Goal: Task Accomplishment & Management: Manage account settings

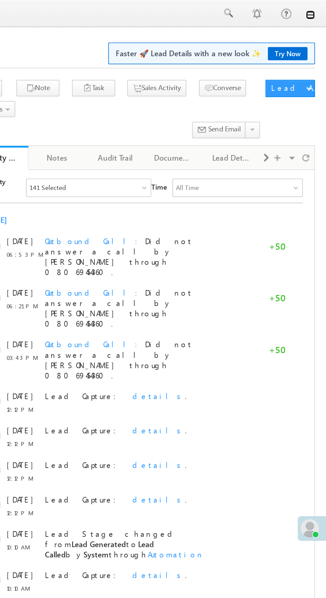
click at [317, 10] on link at bounding box center [316, 8] width 5 height 5
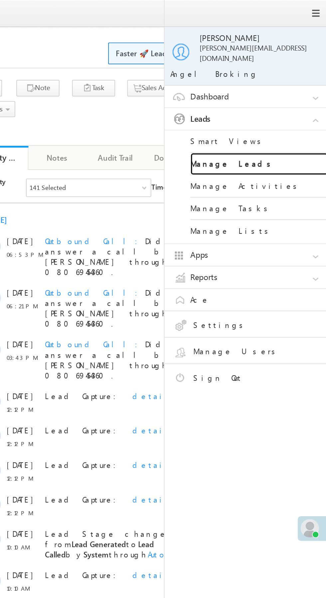
click at [299, 90] on link "Manage Leads" at bounding box center [287, 94] width 80 height 13
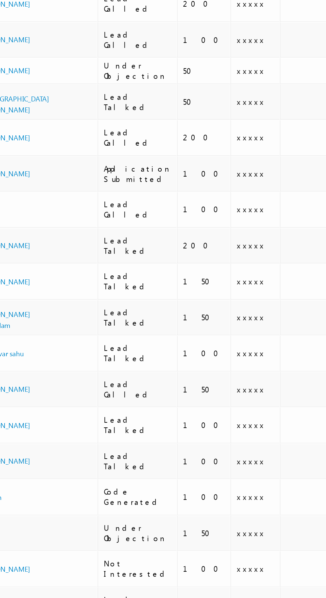
scroll to position [0, 1]
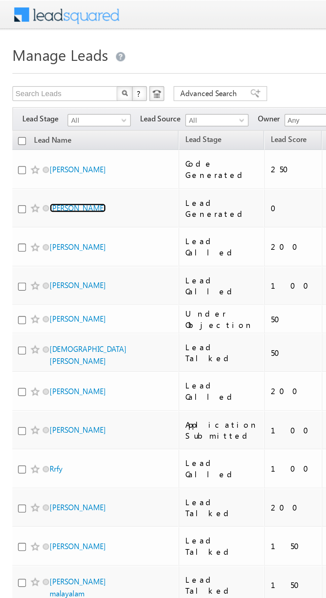
click at [37, 109] on link "[PERSON_NAME]" at bounding box center [42, 111] width 30 height 5
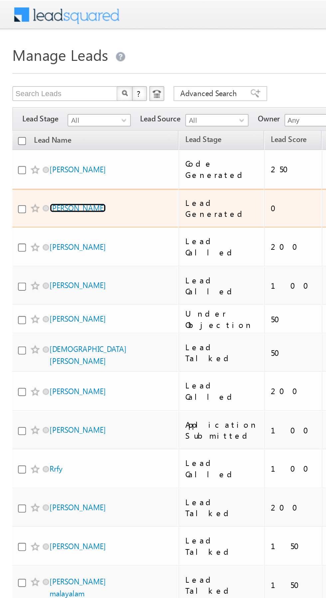
scroll to position [0, 0]
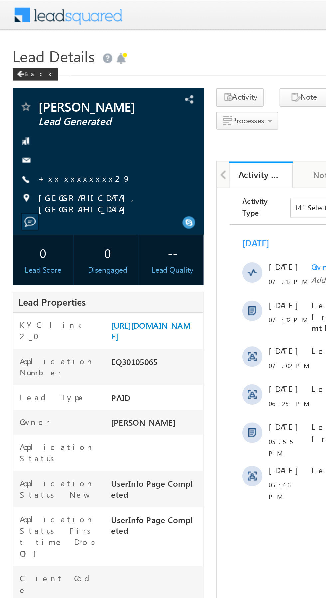
click at [38, 93] on link "+xx-xxxxxxxx29" at bounding box center [44, 93] width 49 height 6
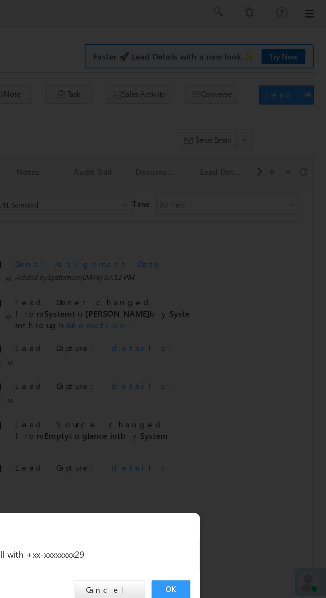
click at [245, 308] on link "OK" at bounding box center [244, 309] width 20 height 9
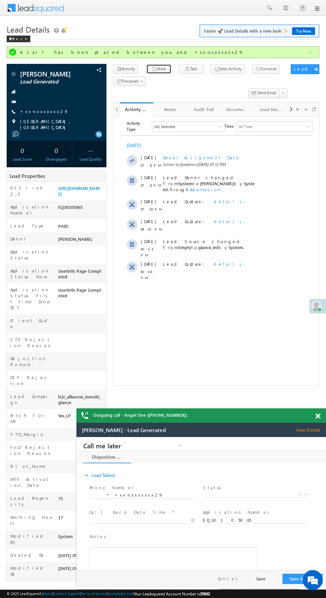
click at [152, 69] on icon "button" at bounding box center [154, 69] width 5 height 6
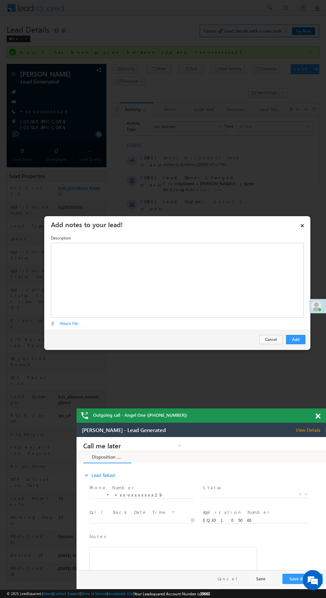
click at [302, 231] on div "Description Editor toolbars Basic Styles Bold Italic Underline Paragraph Insert…" at bounding box center [177, 281] width 266 height 103
click at [304, 224] on link "×" at bounding box center [302, 224] width 11 height 12
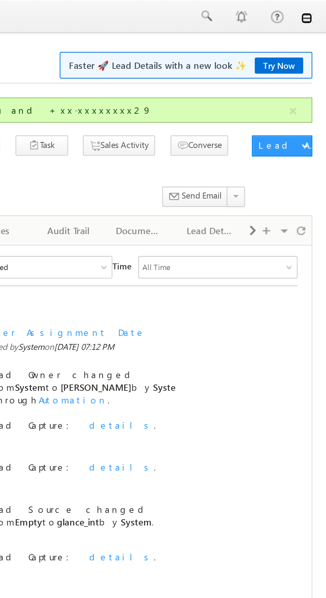
click at [317, 9] on link at bounding box center [316, 8] width 5 height 5
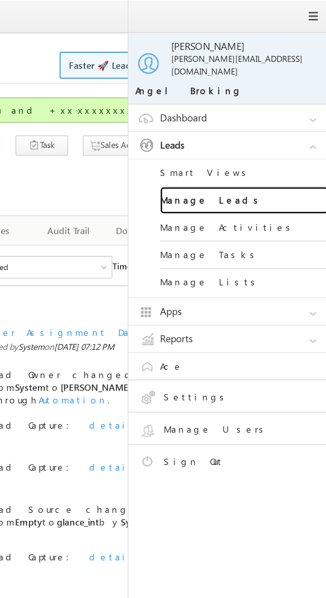
click at [285, 90] on link "Manage Leads" at bounding box center [287, 94] width 80 height 13
